Goal: Task Accomplishment & Management: Manage account settings

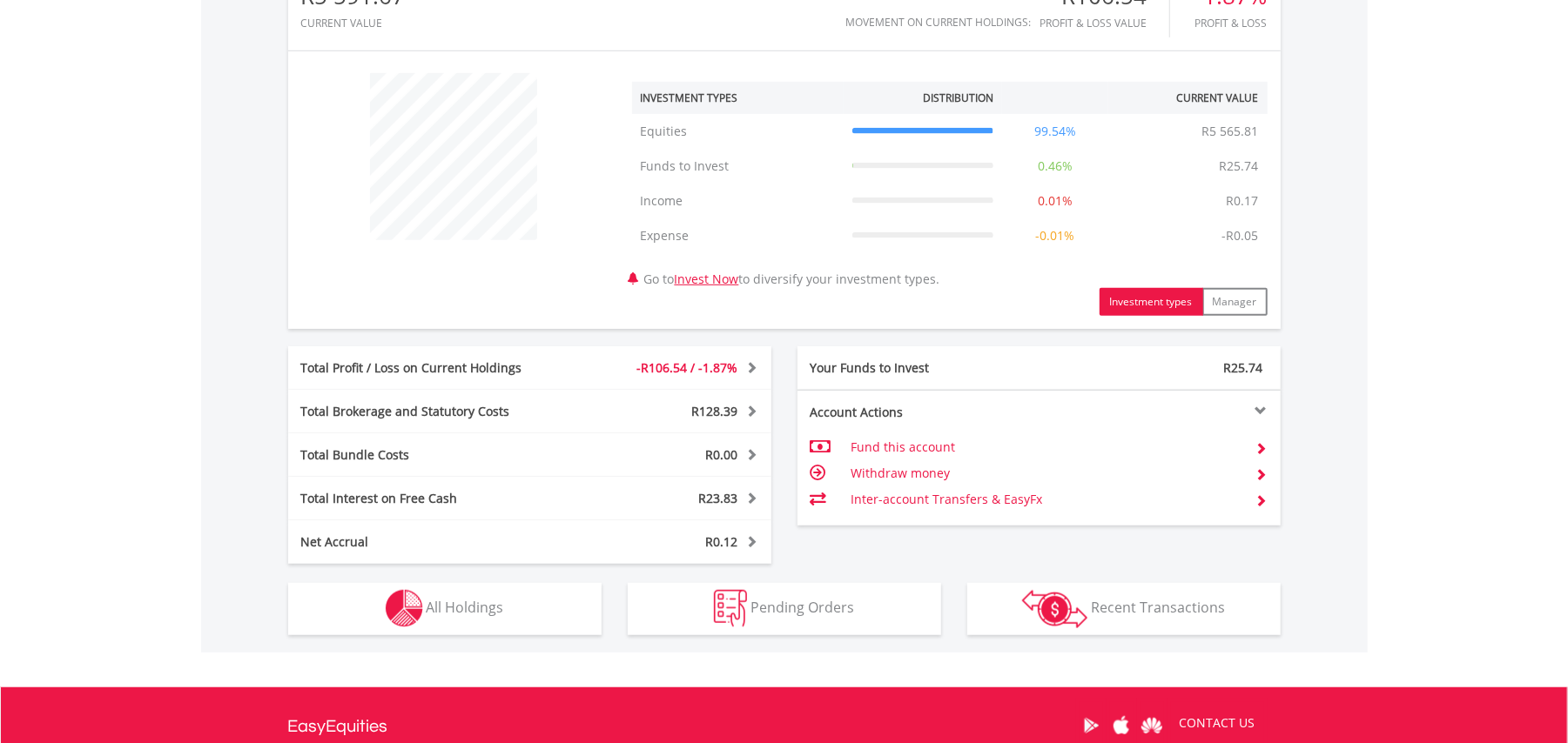
scroll to position [616, 0]
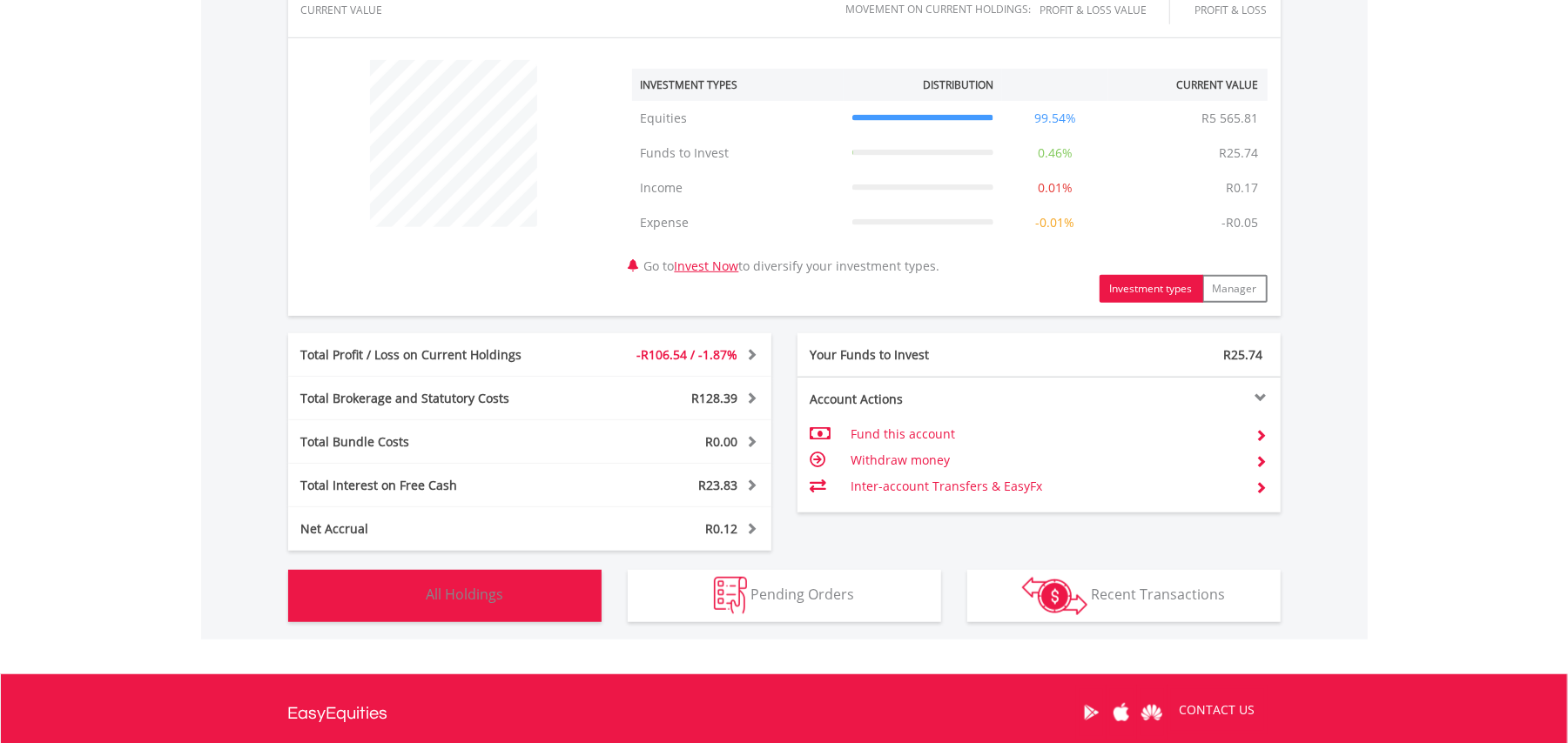
click at [544, 584] on button "Holdings All Holdings" at bounding box center [445, 596] width 314 height 52
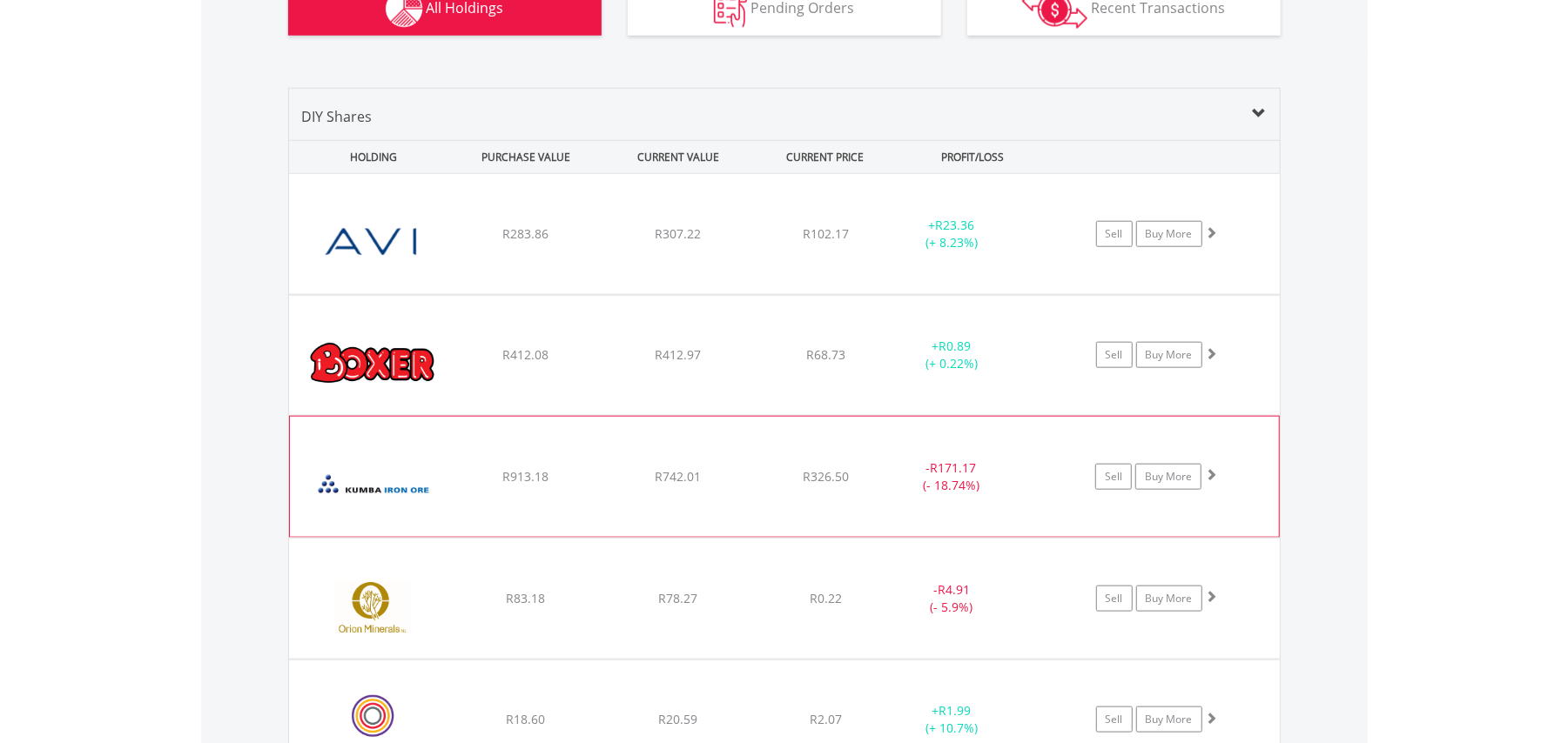
scroll to position [1173, 0]
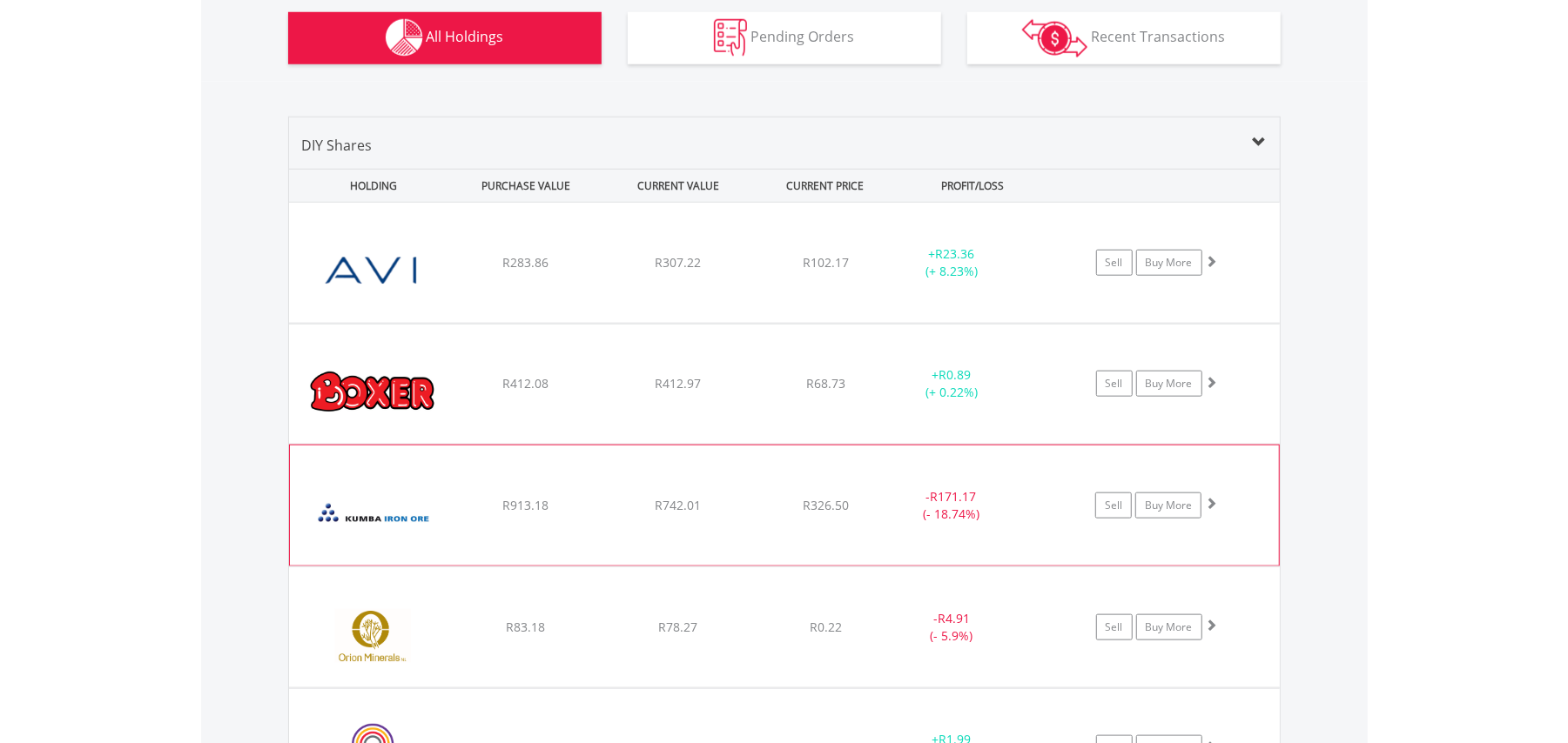
click at [911, 399] on div "+ R0.89 (+ 0.22%)" at bounding box center [952, 383] width 132 height 35
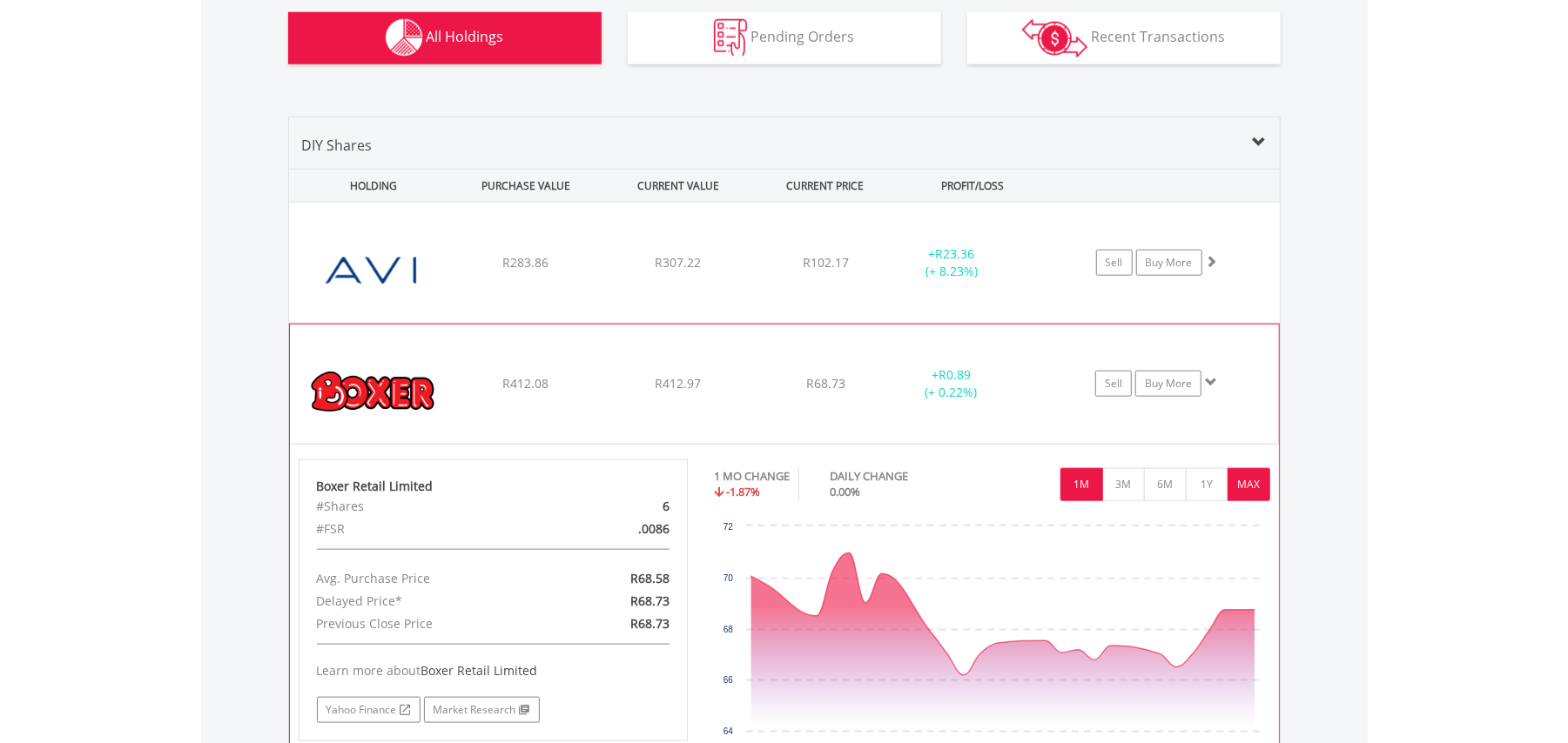
click at [1250, 471] on button "MAX" at bounding box center [1249, 484] width 43 height 33
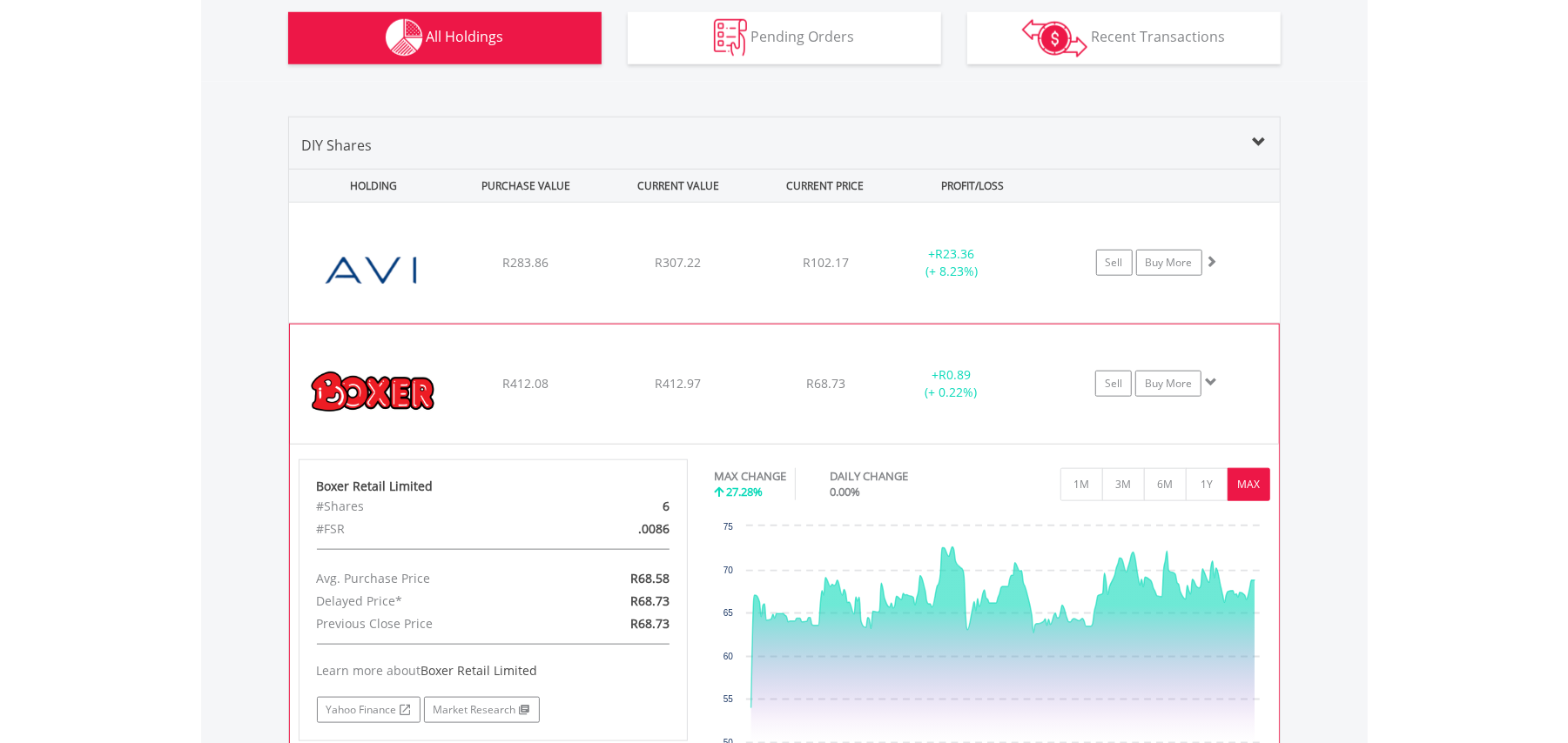
click at [787, 392] on div "R68.73" at bounding box center [826, 384] width 138 height 18
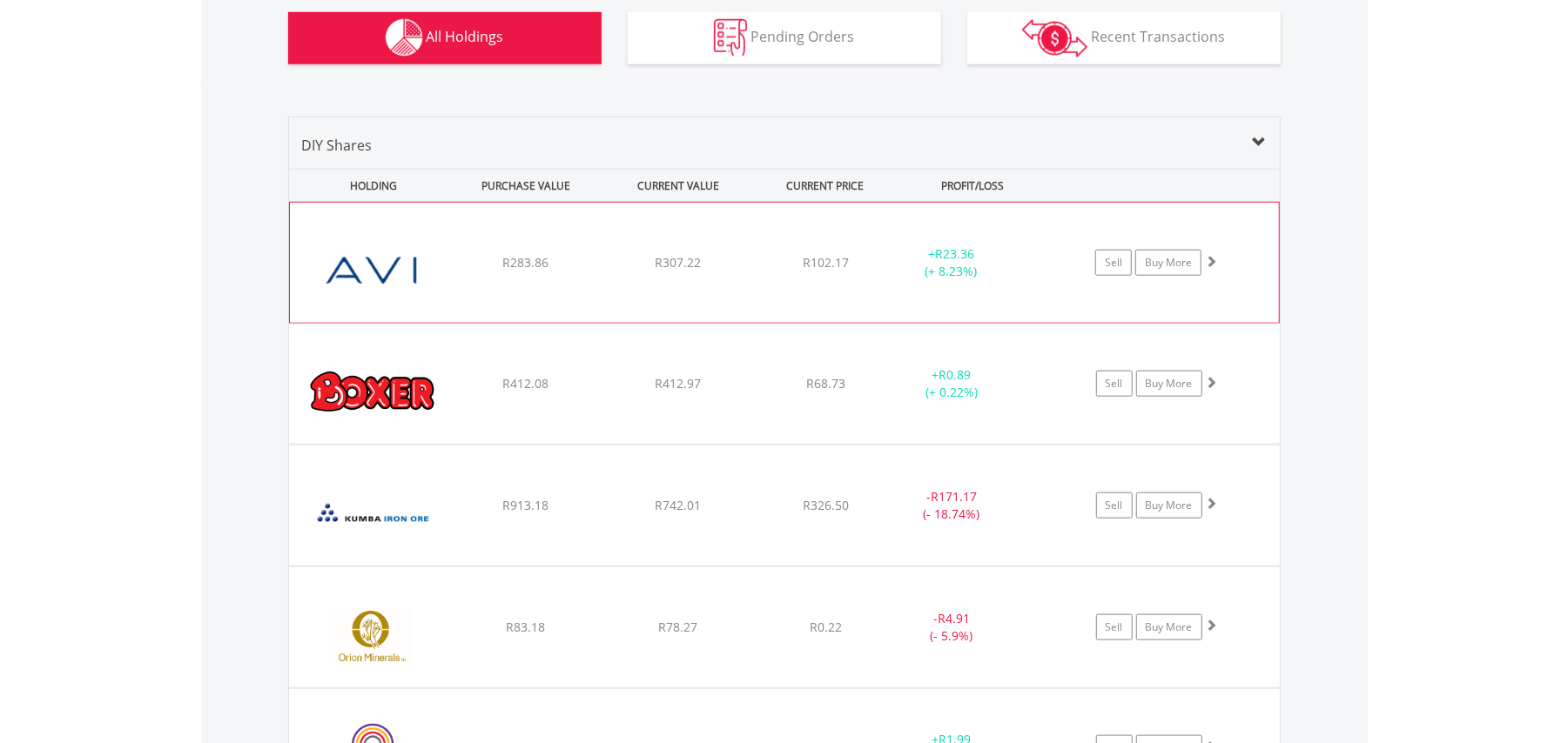
click at [787, 293] on div "﻿ AVI Limited R283.86 R307.22 R102.17 + R23.36 (+ 8.23%) Sell Buy More" at bounding box center [784, 262] width 989 height 120
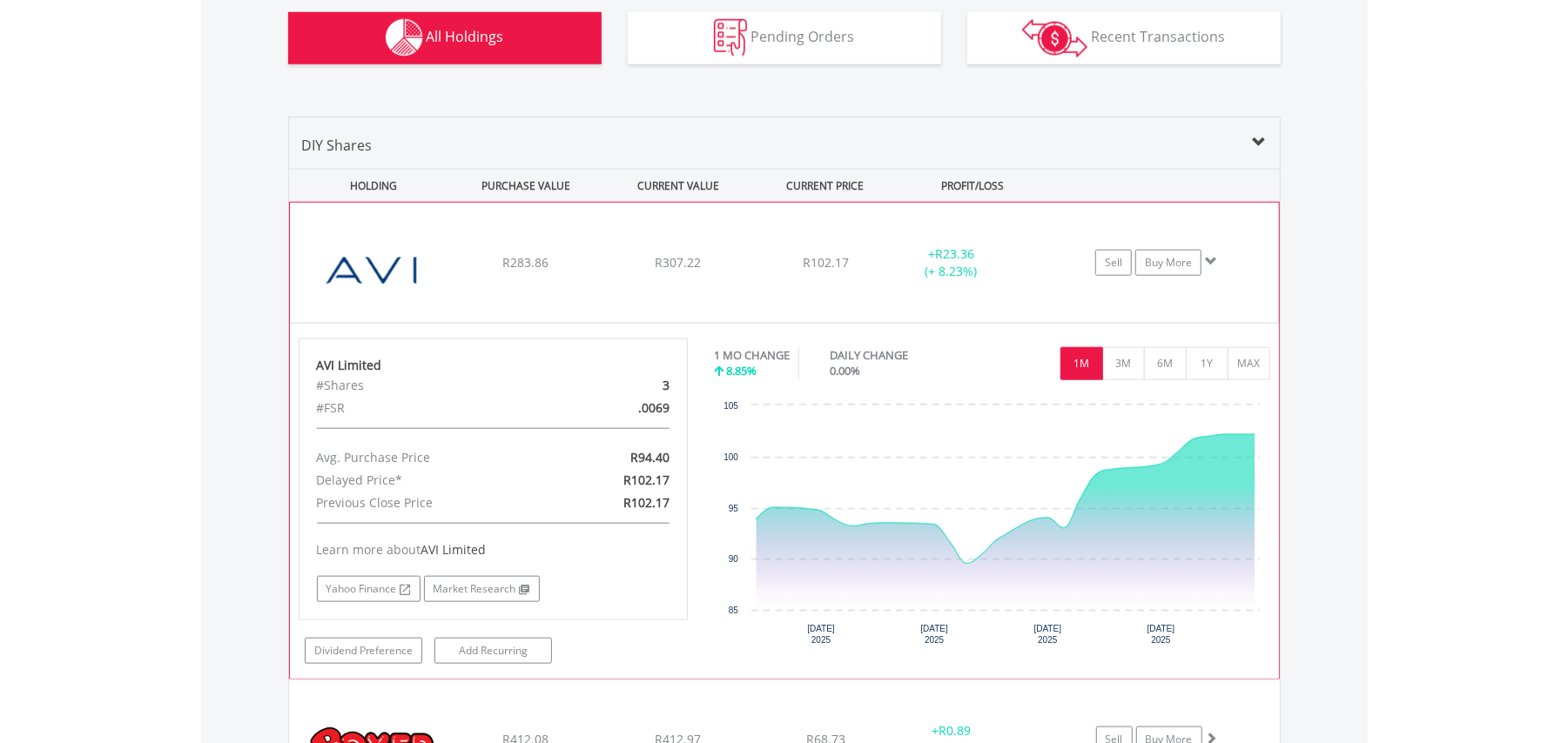
click at [796, 292] on div "﻿ AVI Limited R283.86 R307.22 R102.17 + R23.36 (+ 8.23%) Sell Buy More" at bounding box center [784, 262] width 989 height 120
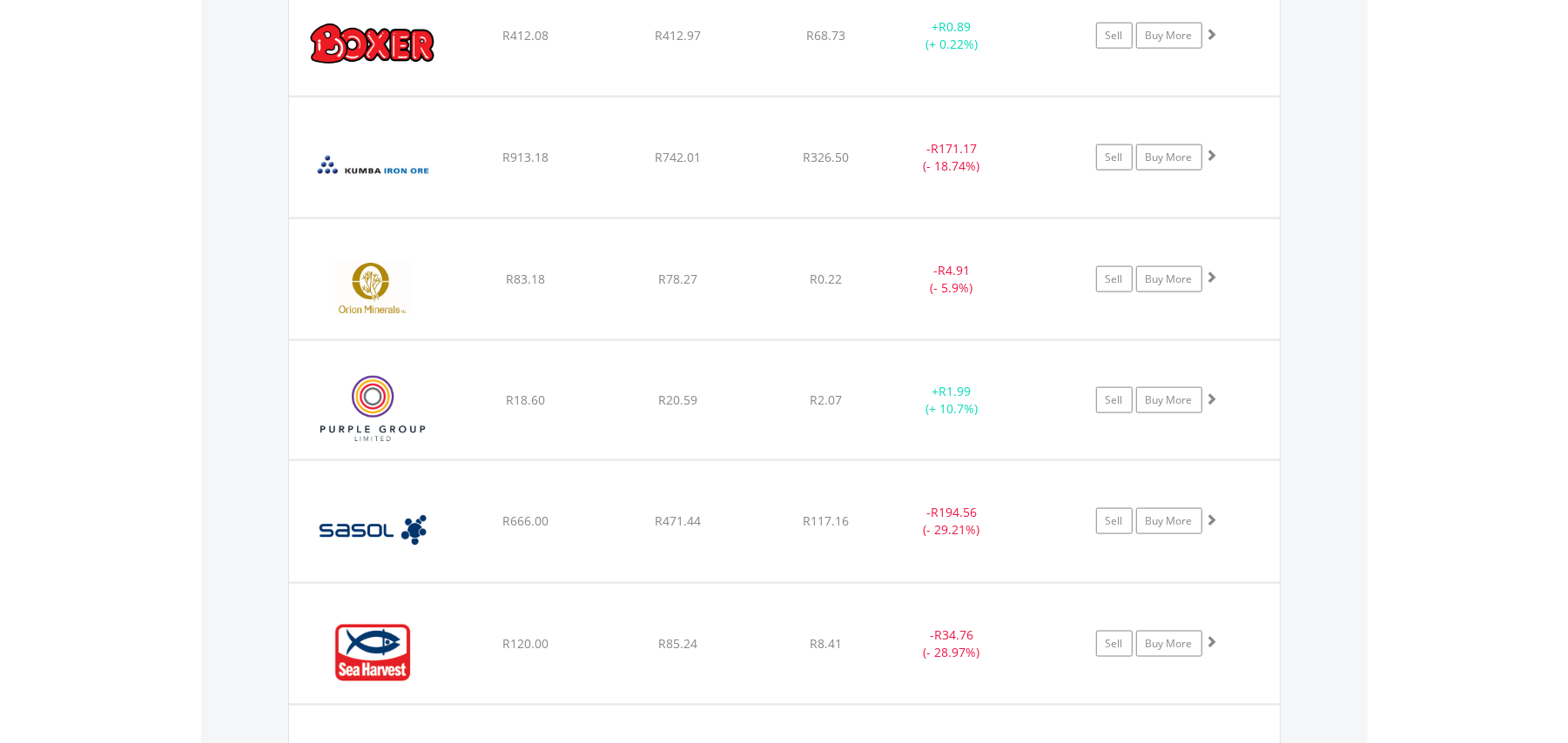
scroll to position [1637, 0]
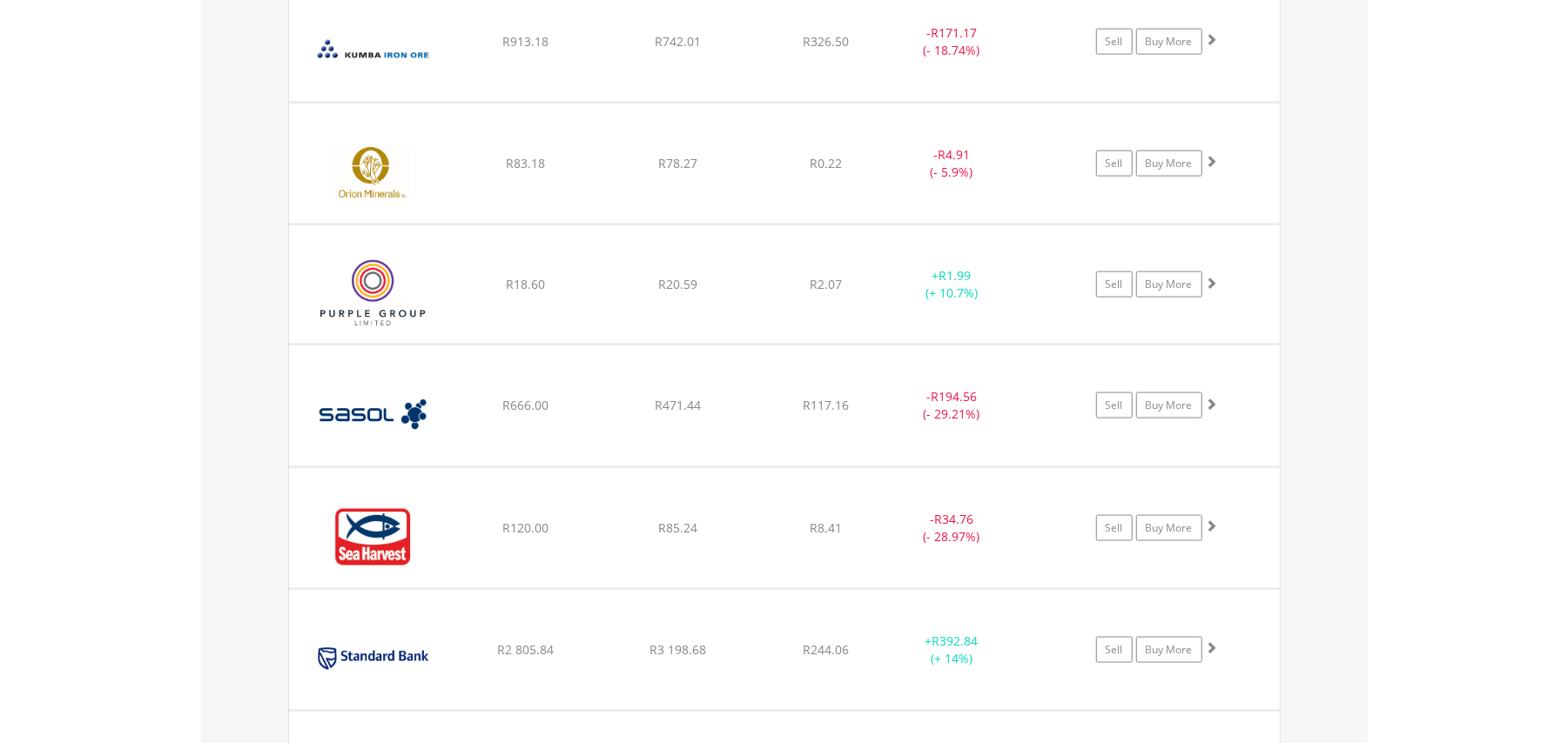
click at [796, 292] on div "R2.07" at bounding box center [826, 284] width 138 height 18
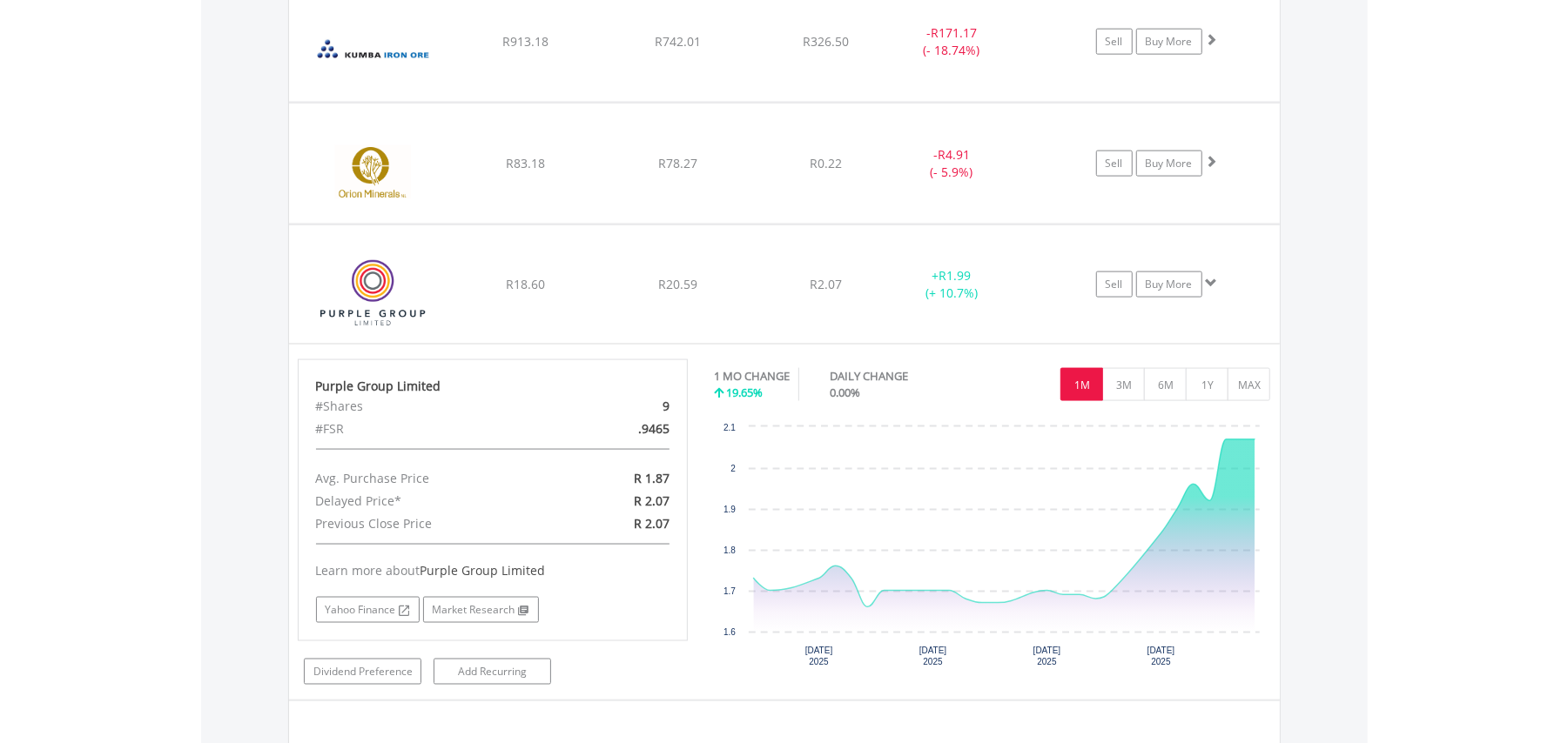
click at [796, 292] on div "R2.07" at bounding box center [826, 284] width 138 height 18
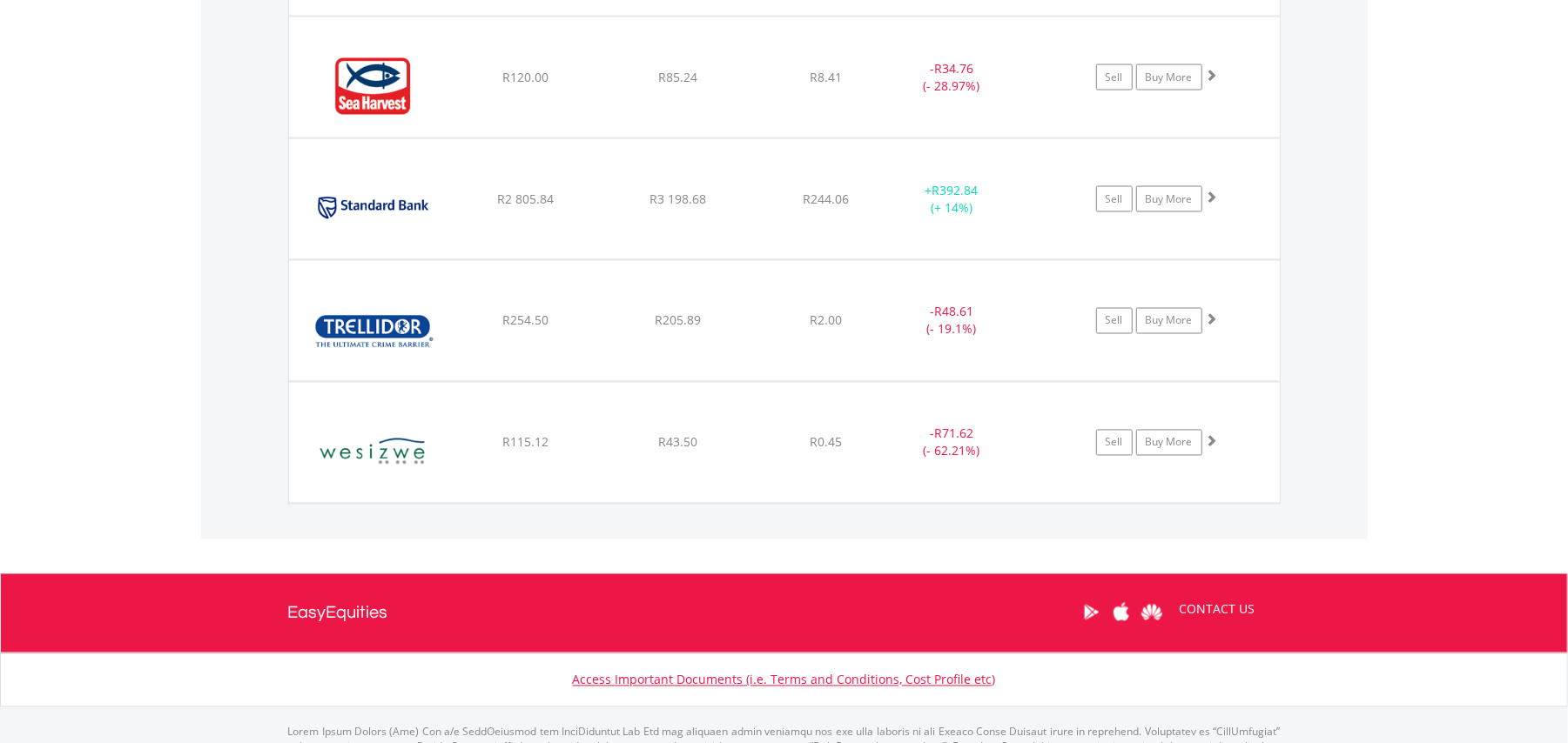
scroll to position [2102, 0]
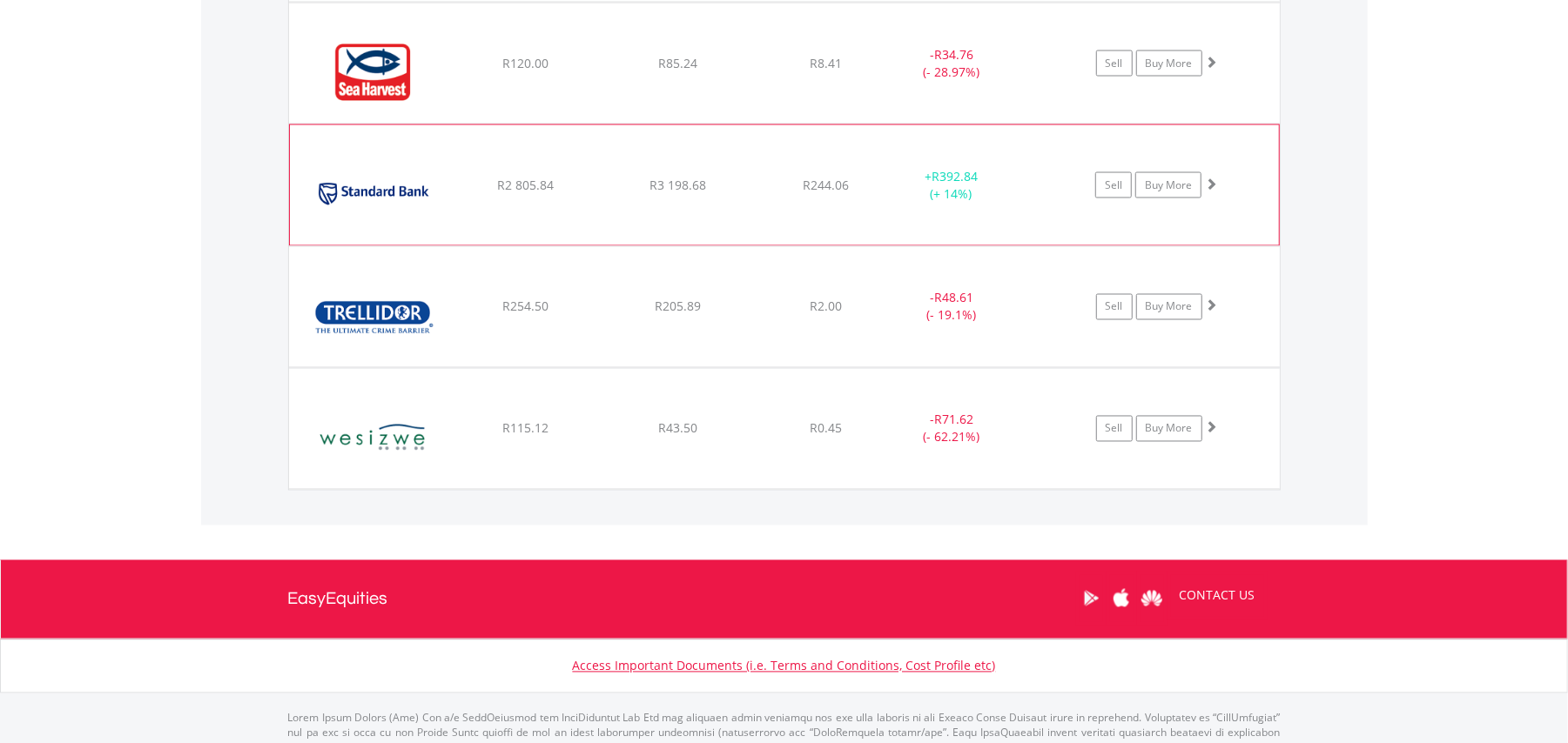
click at [792, 228] on div "﻿ Standard Bank Group Limited R2 805.84 R3 198.68 R244.06 + R392.84 (+ 14%) Sel…" at bounding box center [784, 185] width 989 height 120
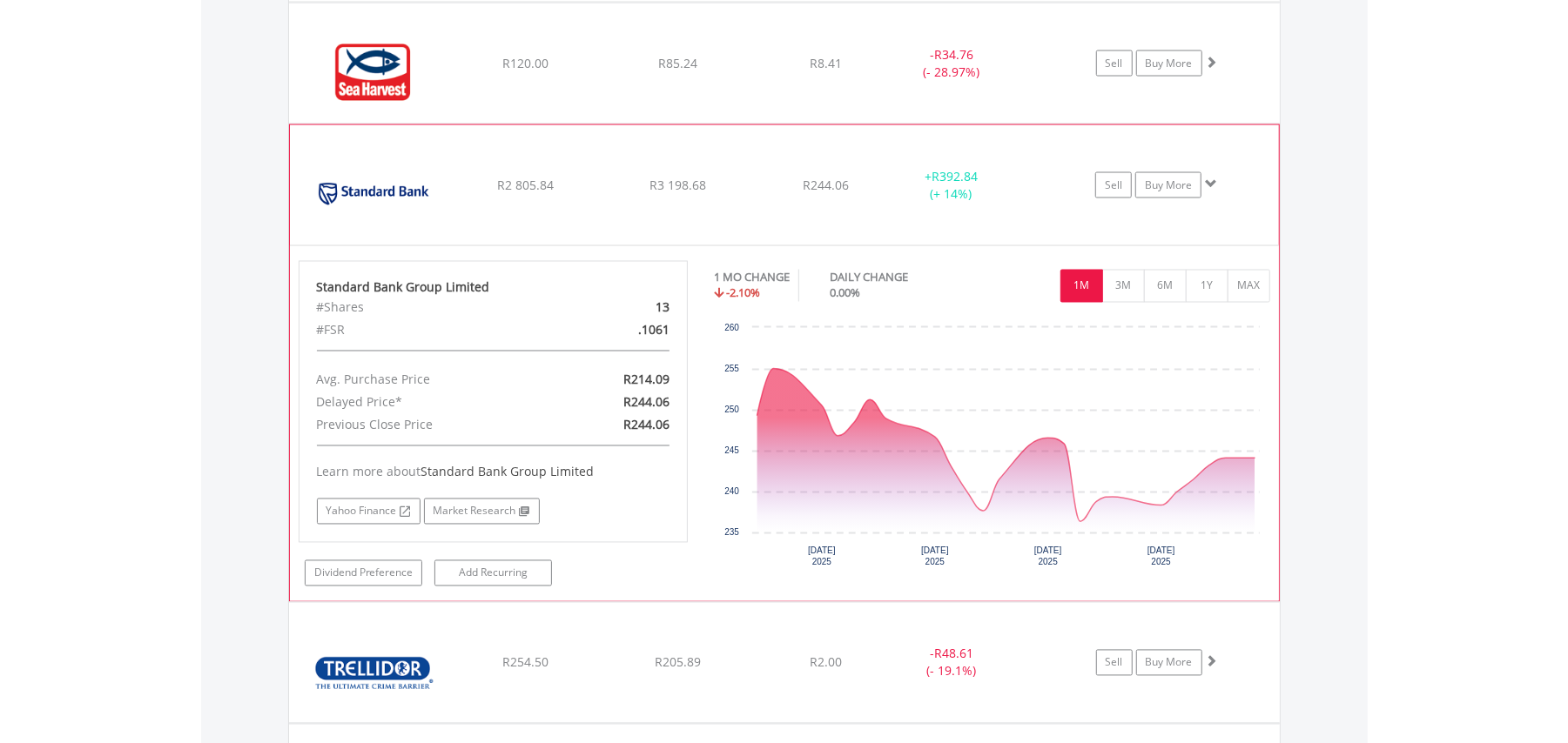
click at [794, 231] on div "﻿ Standard Bank Group Limited R2 805.84 R3 198.68 R244.06 + R392.84 (+ 14%) Sel…" at bounding box center [784, 185] width 989 height 120
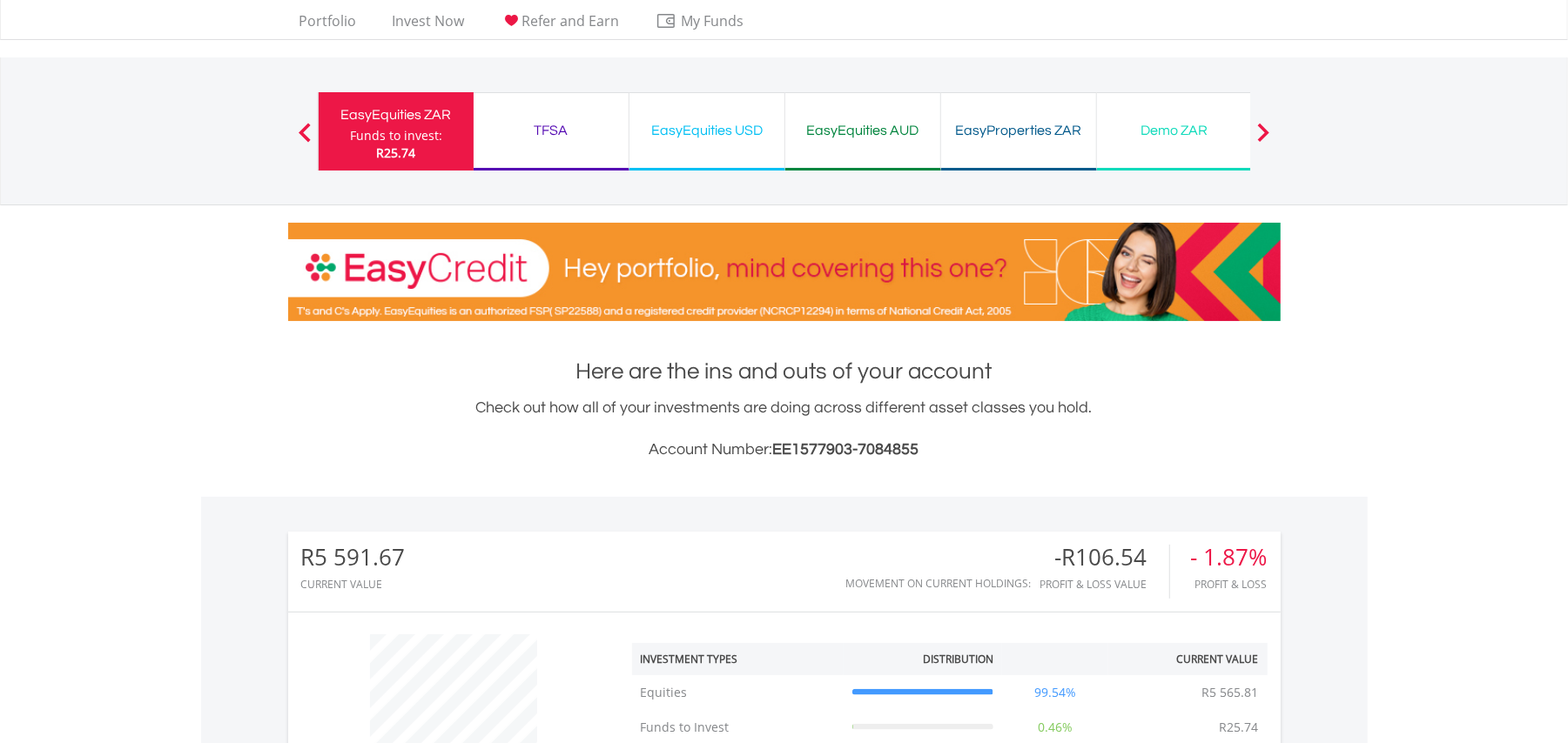
scroll to position [14, 0]
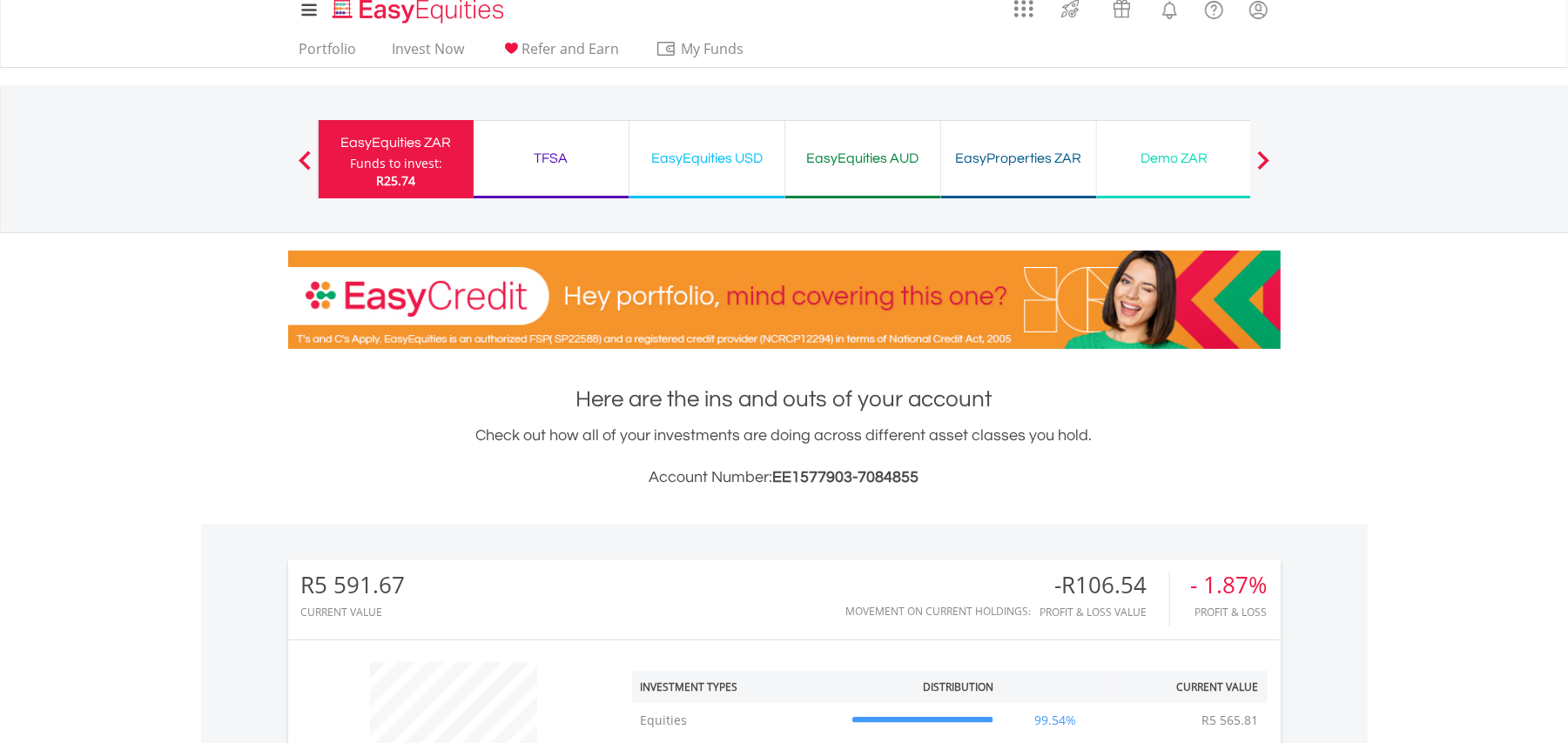
click at [568, 168] on div "TFSA" at bounding box center [551, 159] width 134 height 24
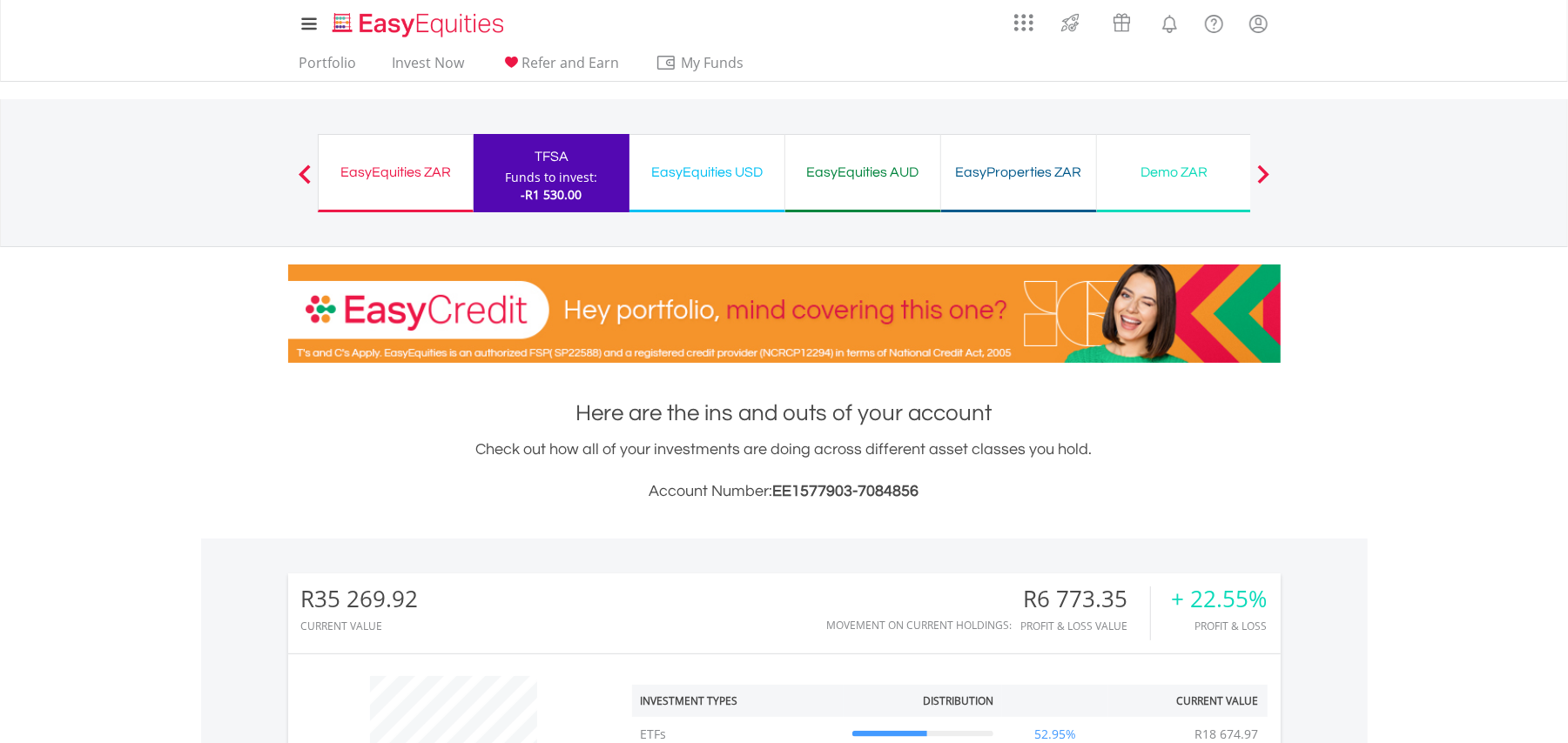
click at [707, 155] on div "EasyEquities USD Funds to invest: -R1 530.00" at bounding box center [707, 174] width 156 height 78
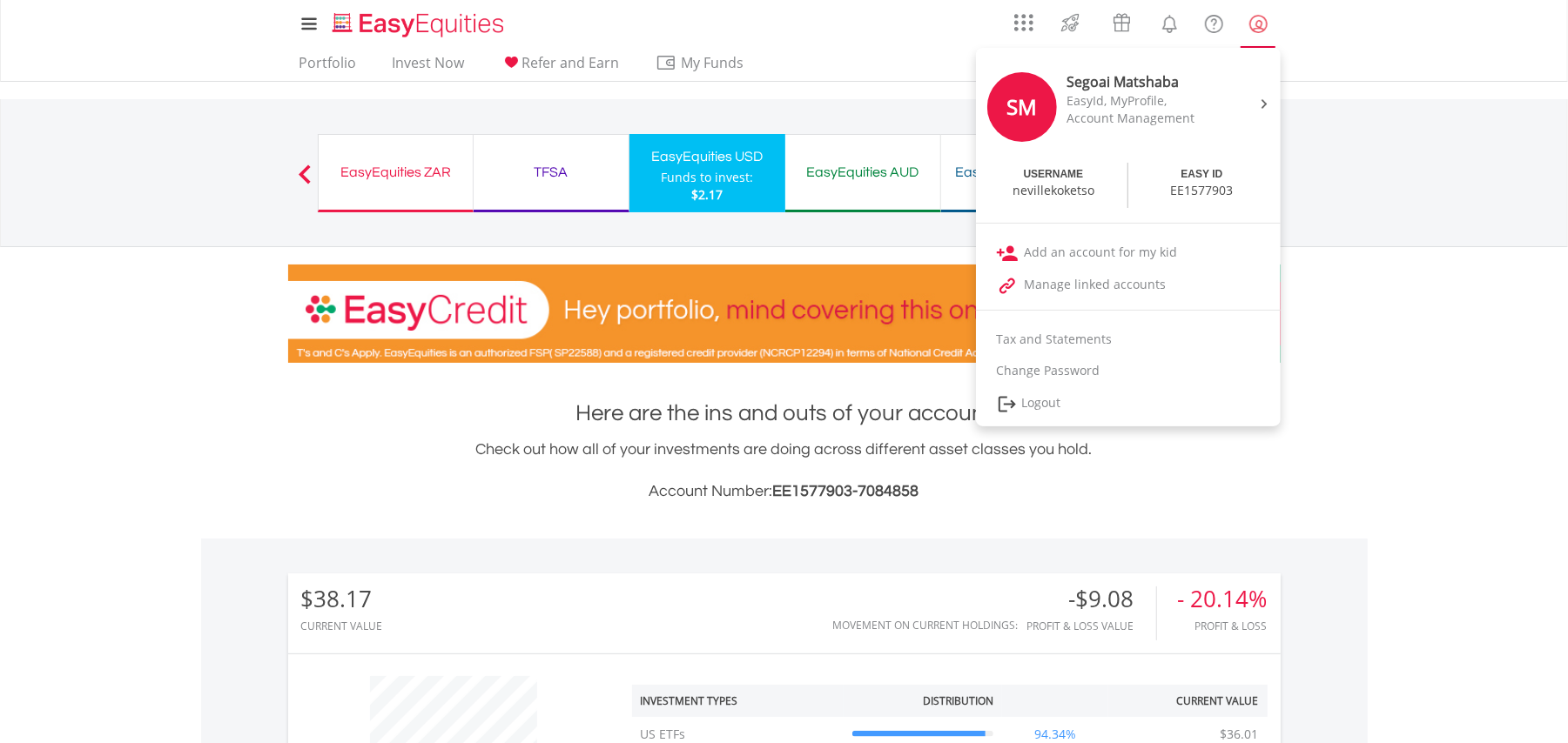
click at [1257, 25] on lord-icon "My Profile" at bounding box center [1258, 23] width 21 height 21
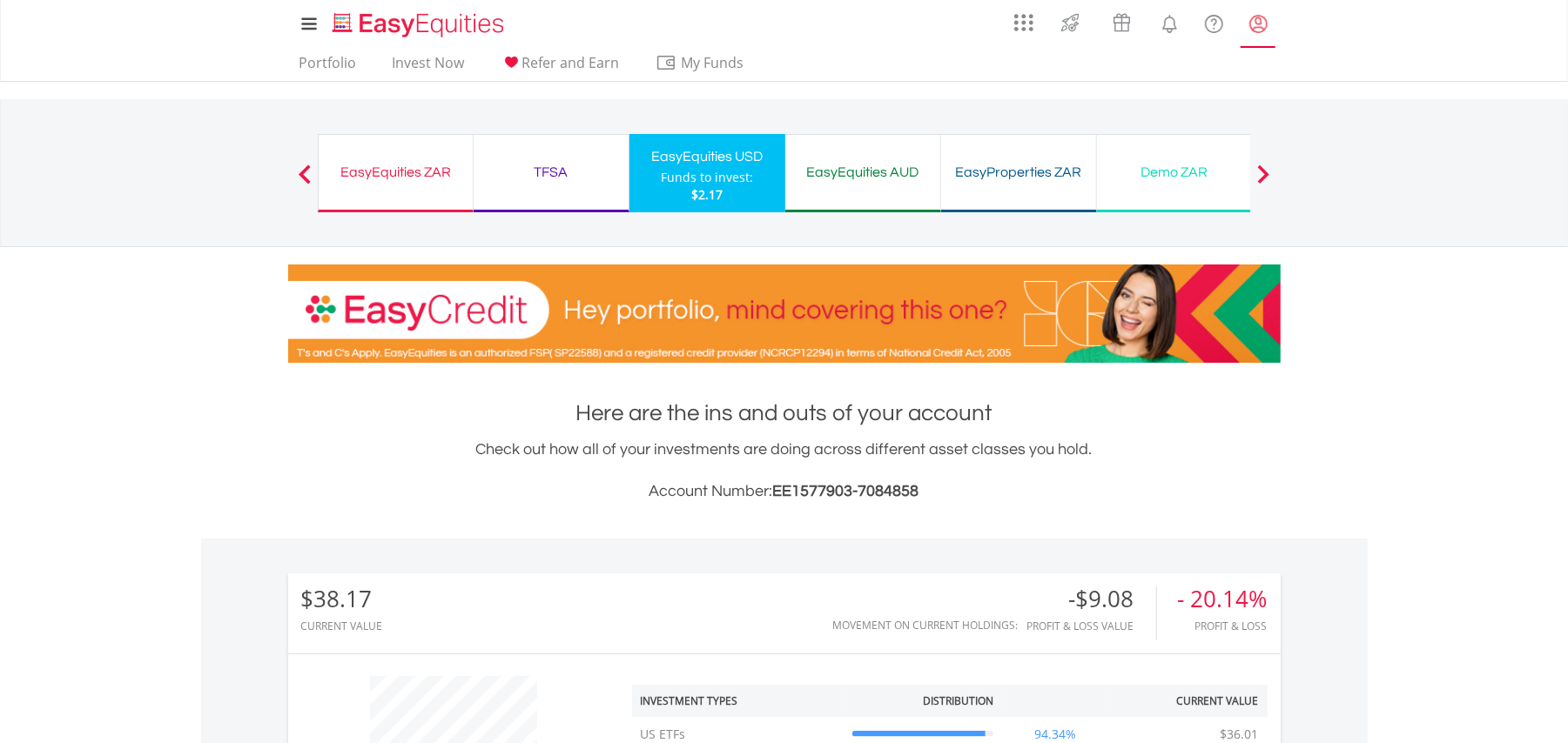
click at [1257, 25] on lord-icon "My Profile" at bounding box center [1258, 23] width 21 height 21
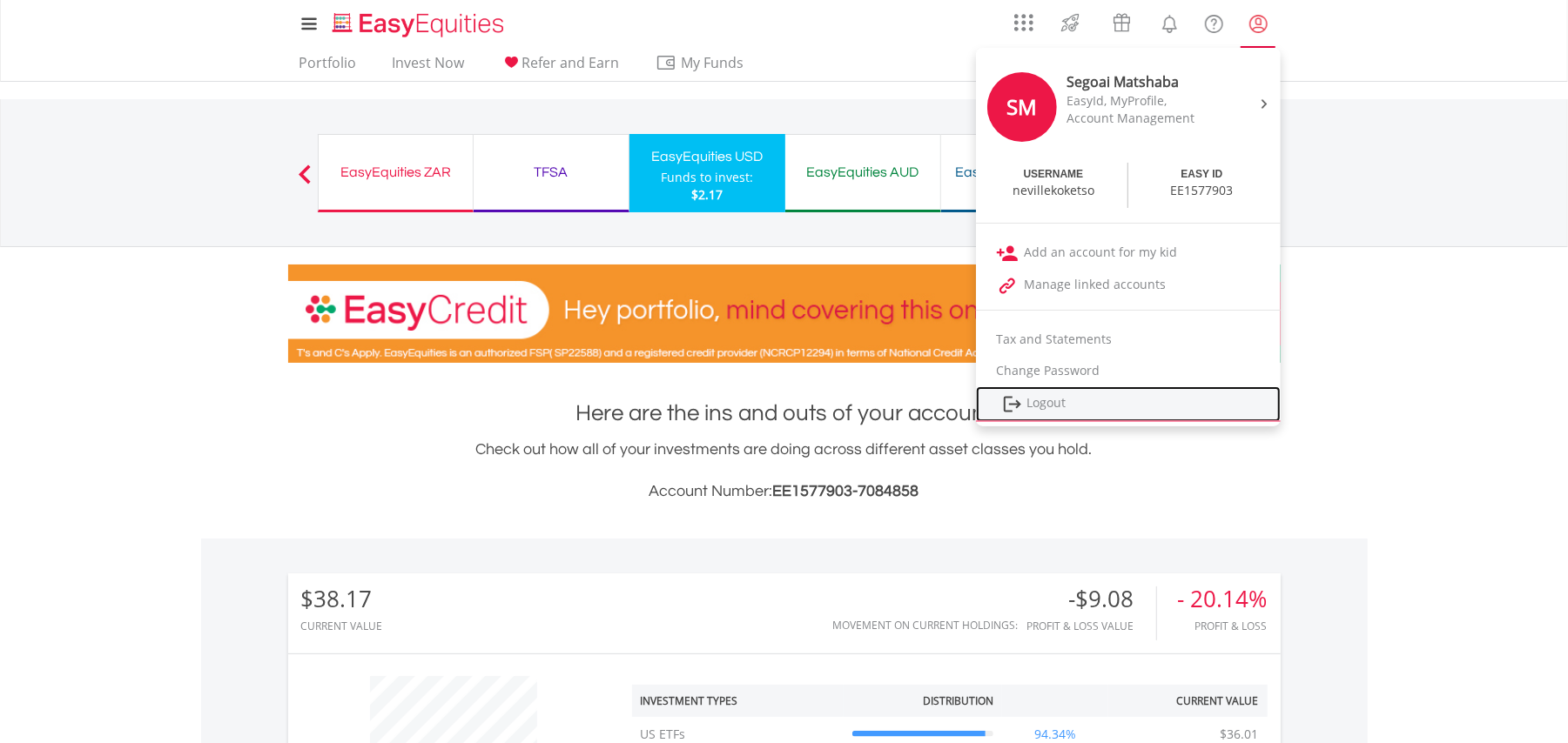
click at [1030, 398] on link "Logout" at bounding box center [1128, 404] width 304 height 35
